Goal: Transaction & Acquisition: Purchase product/service

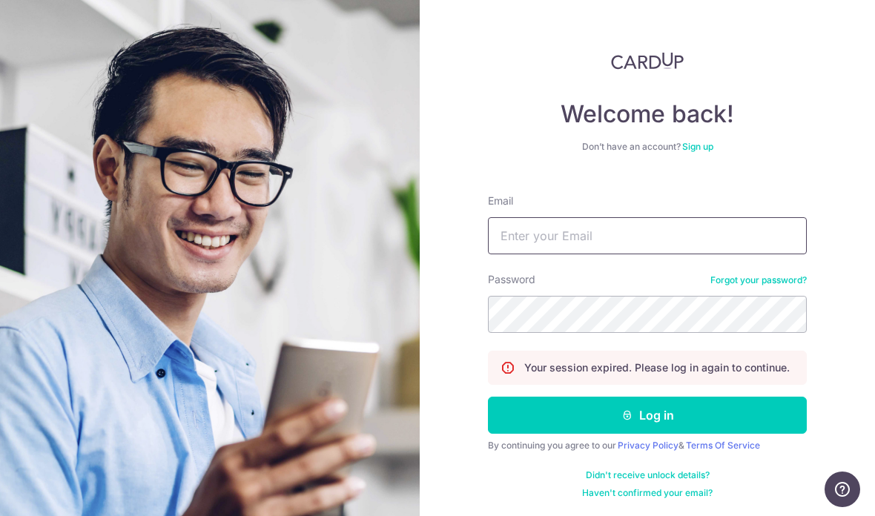
type input "kenny8821@gmail.com"
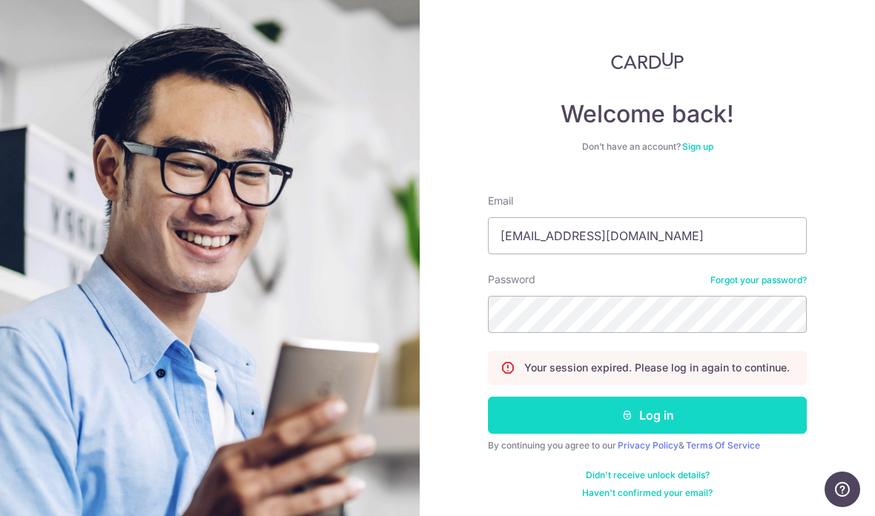
click at [535, 410] on button "Log in" at bounding box center [647, 415] width 319 height 37
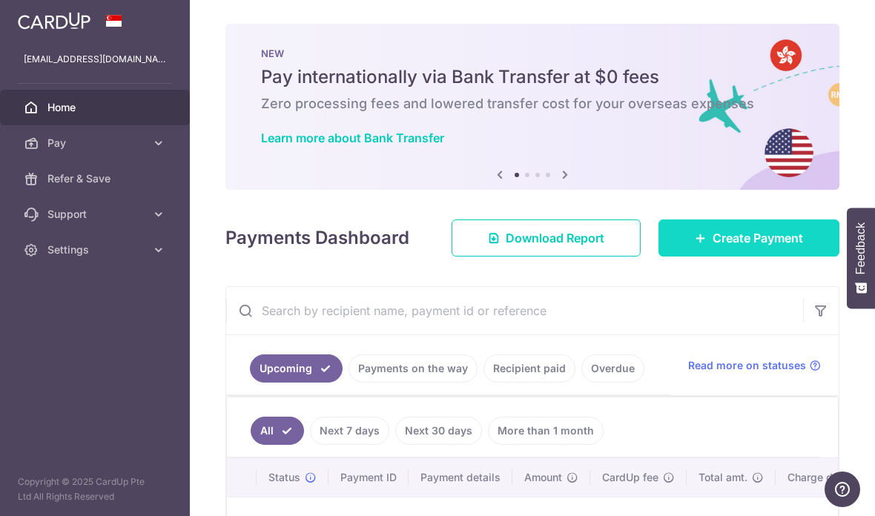
click at [694, 257] on link "Create Payment" at bounding box center [748, 237] width 181 height 37
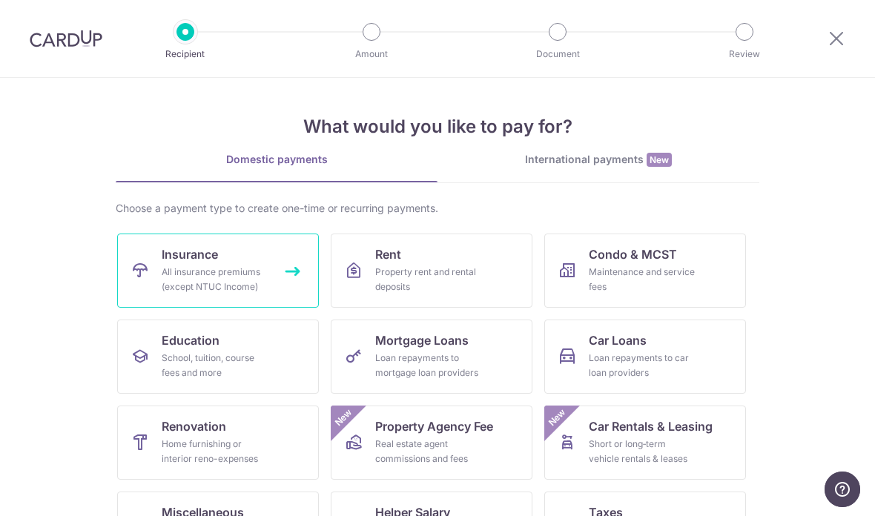
click at [161, 273] on link "Insurance All insurance premiums (except NTUC Income)" at bounding box center [218, 271] width 202 height 74
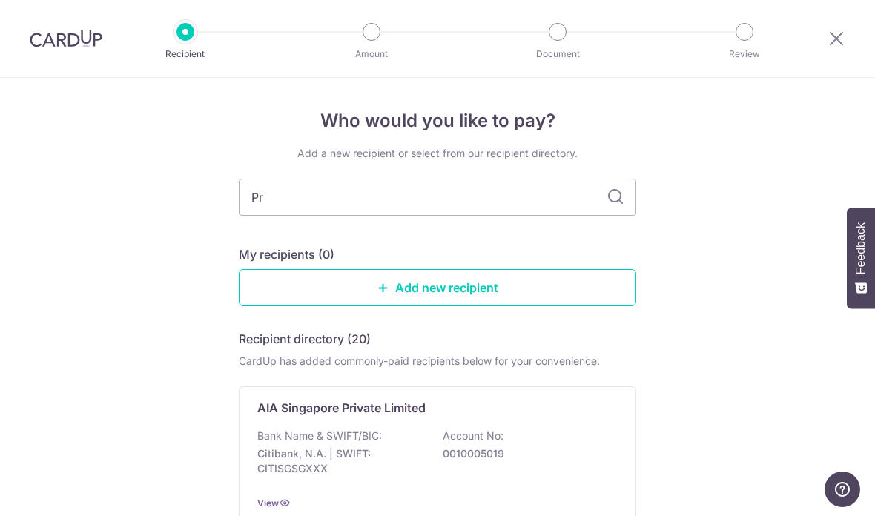
type input "Pru"
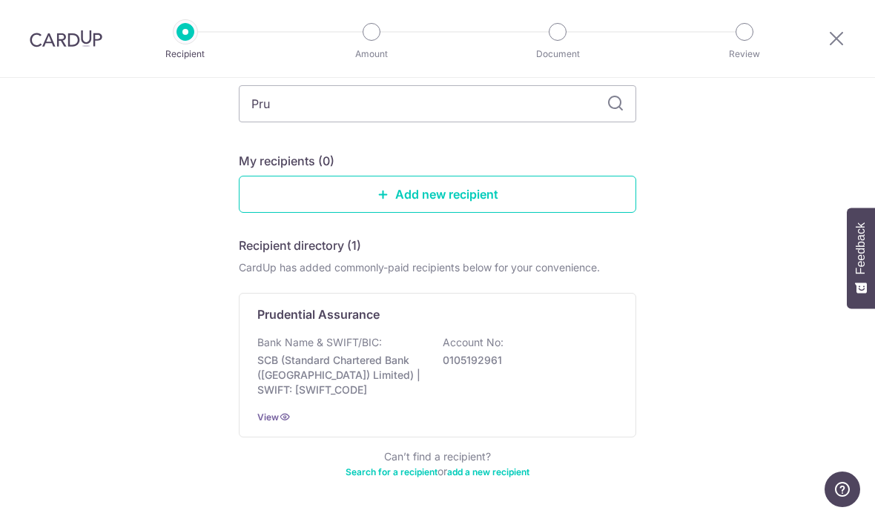
scroll to position [90, 0]
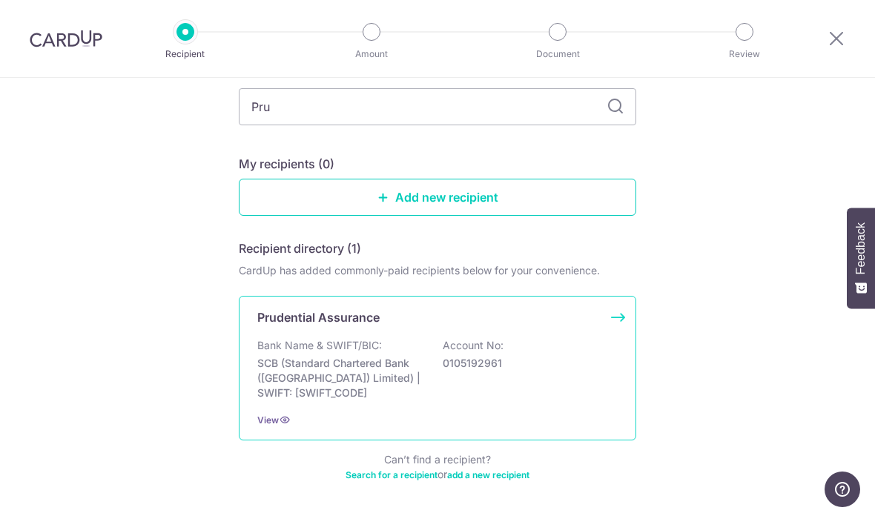
click at [309, 353] on p "Bank Name & SWIFT/BIC:" at bounding box center [319, 345] width 125 height 15
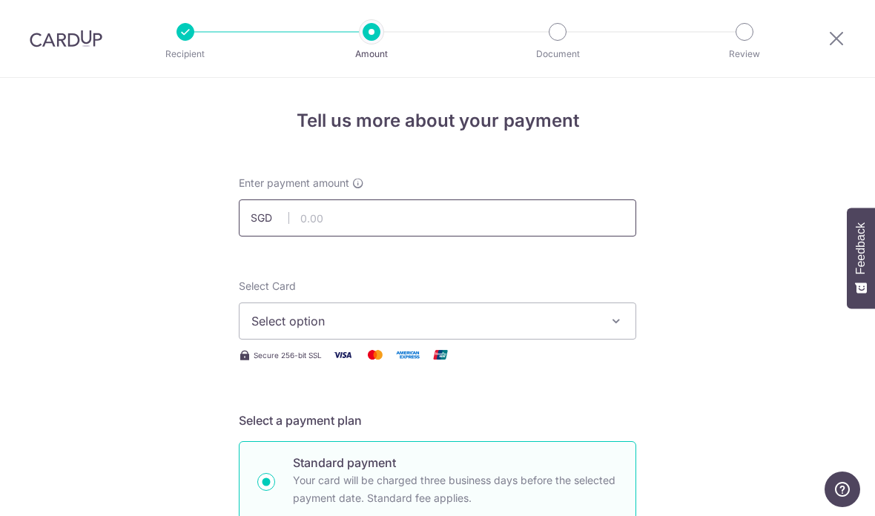
click at [331, 219] on input "text" at bounding box center [437, 217] width 397 height 37
type input "6"
